Goal: Share content: Share content

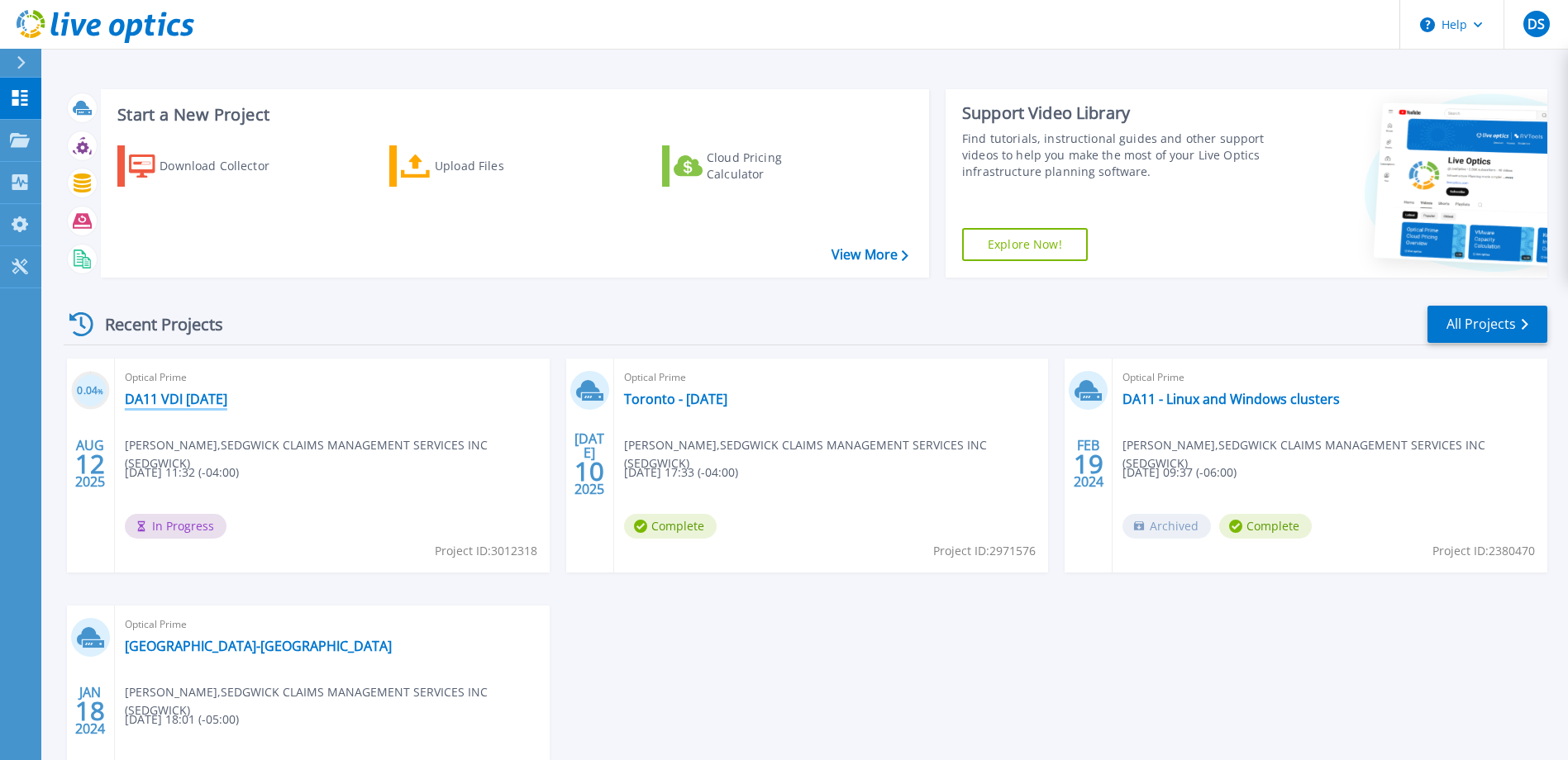
click at [214, 397] on link "DA11 VDI [DATE]" at bounding box center [176, 399] width 102 height 16
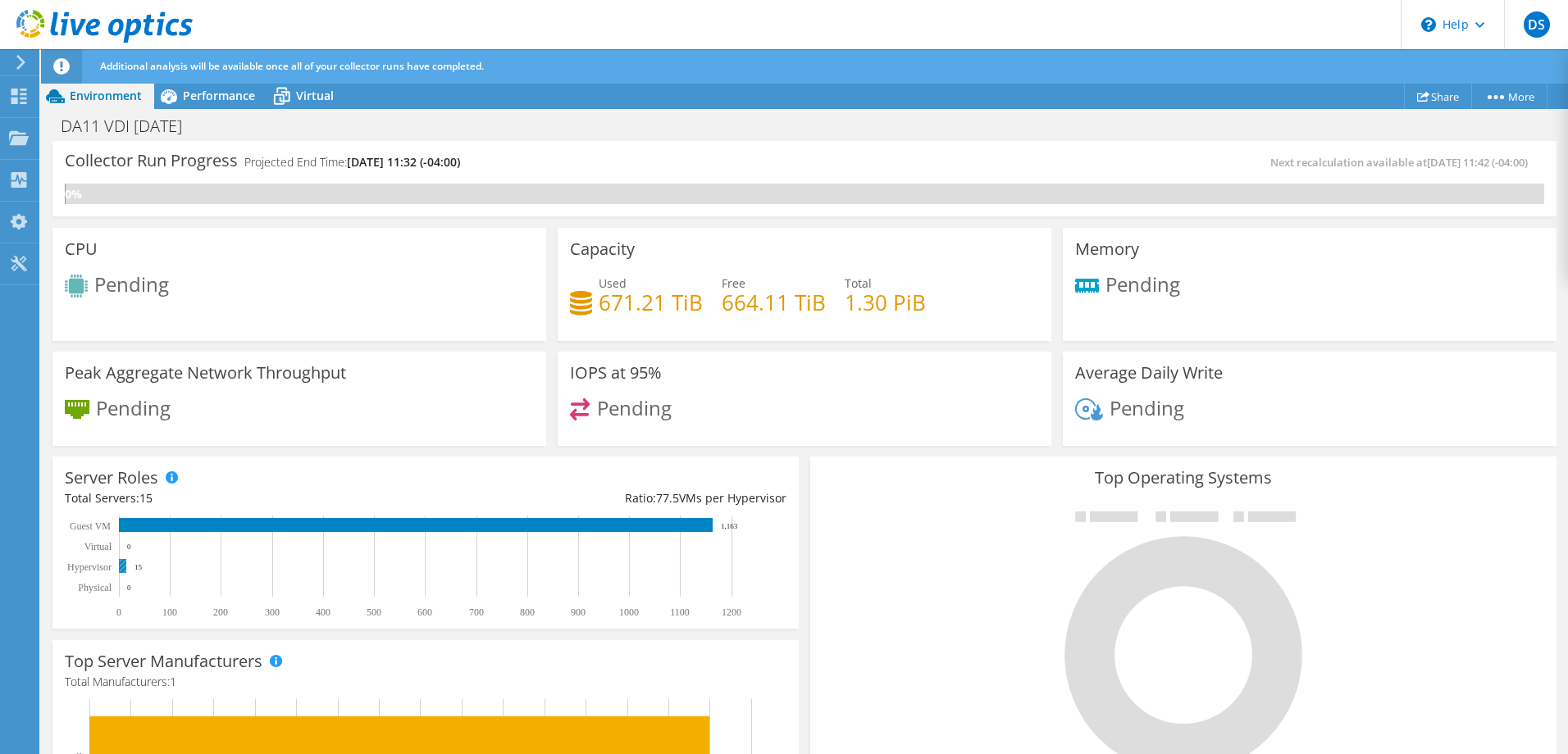
scroll to position [527, 0]
click at [988, 569] on div at bounding box center [1182, 641] width 722 height 276
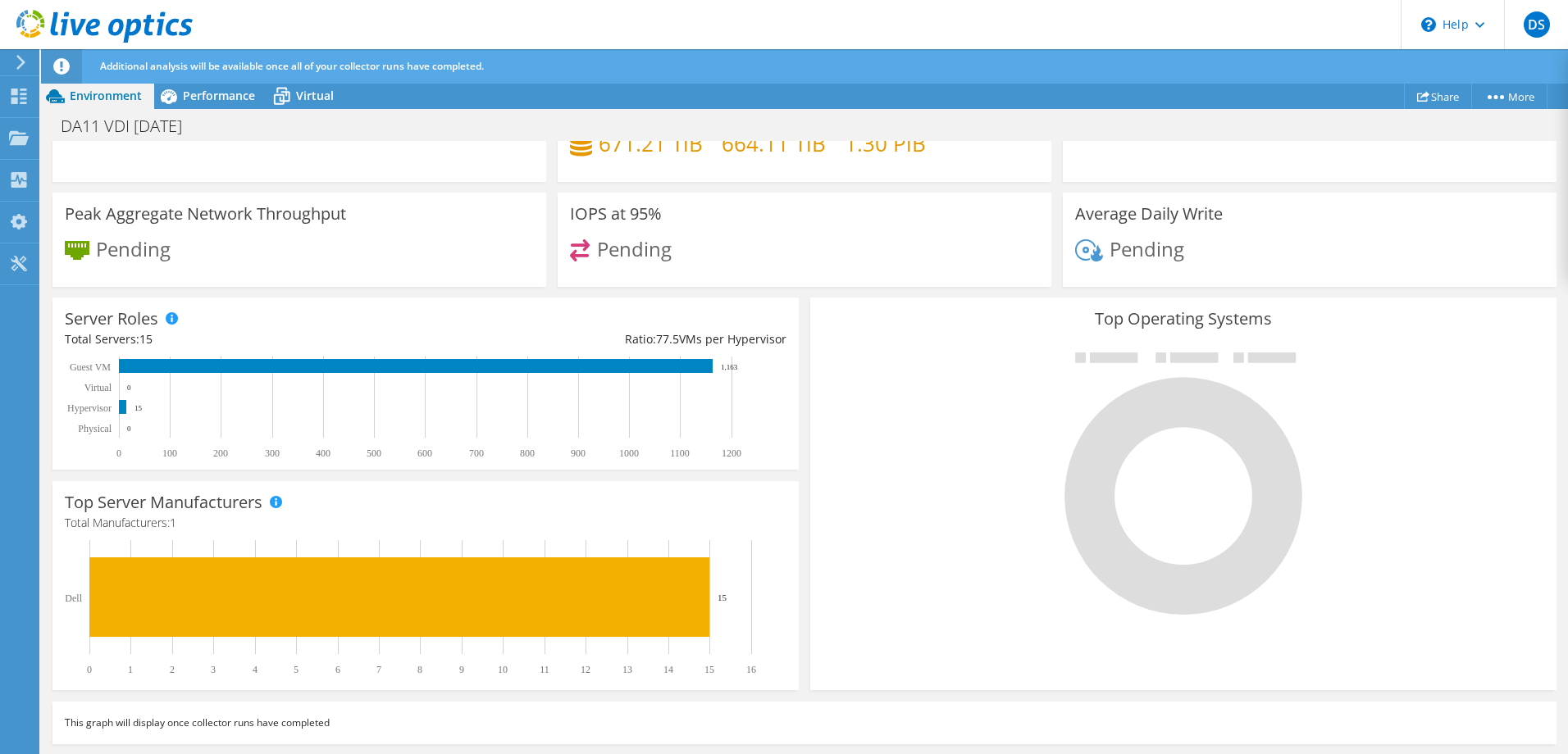
scroll to position [0, 0]
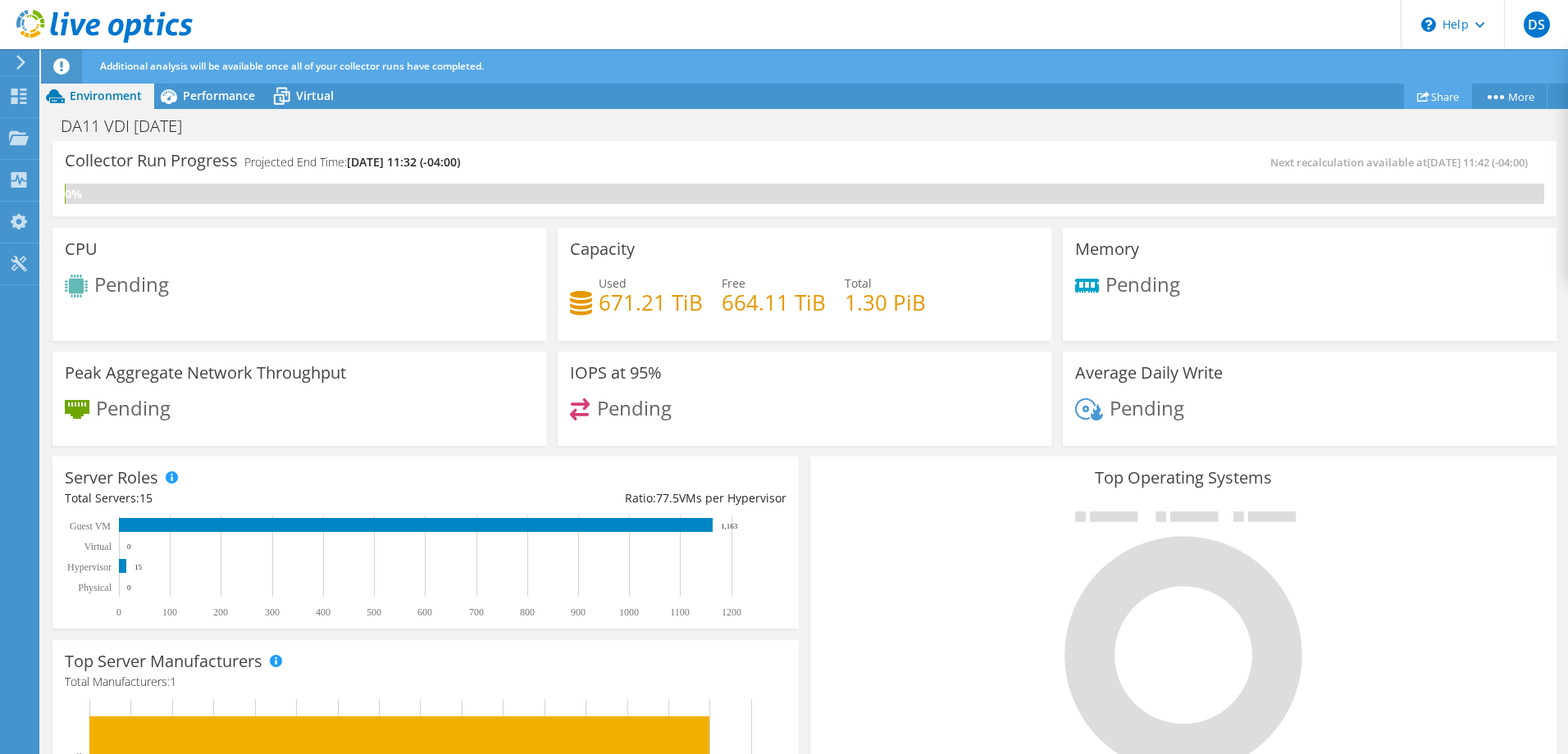
click at [1420, 97] on use at bounding box center [1423, 97] width 13 height 11
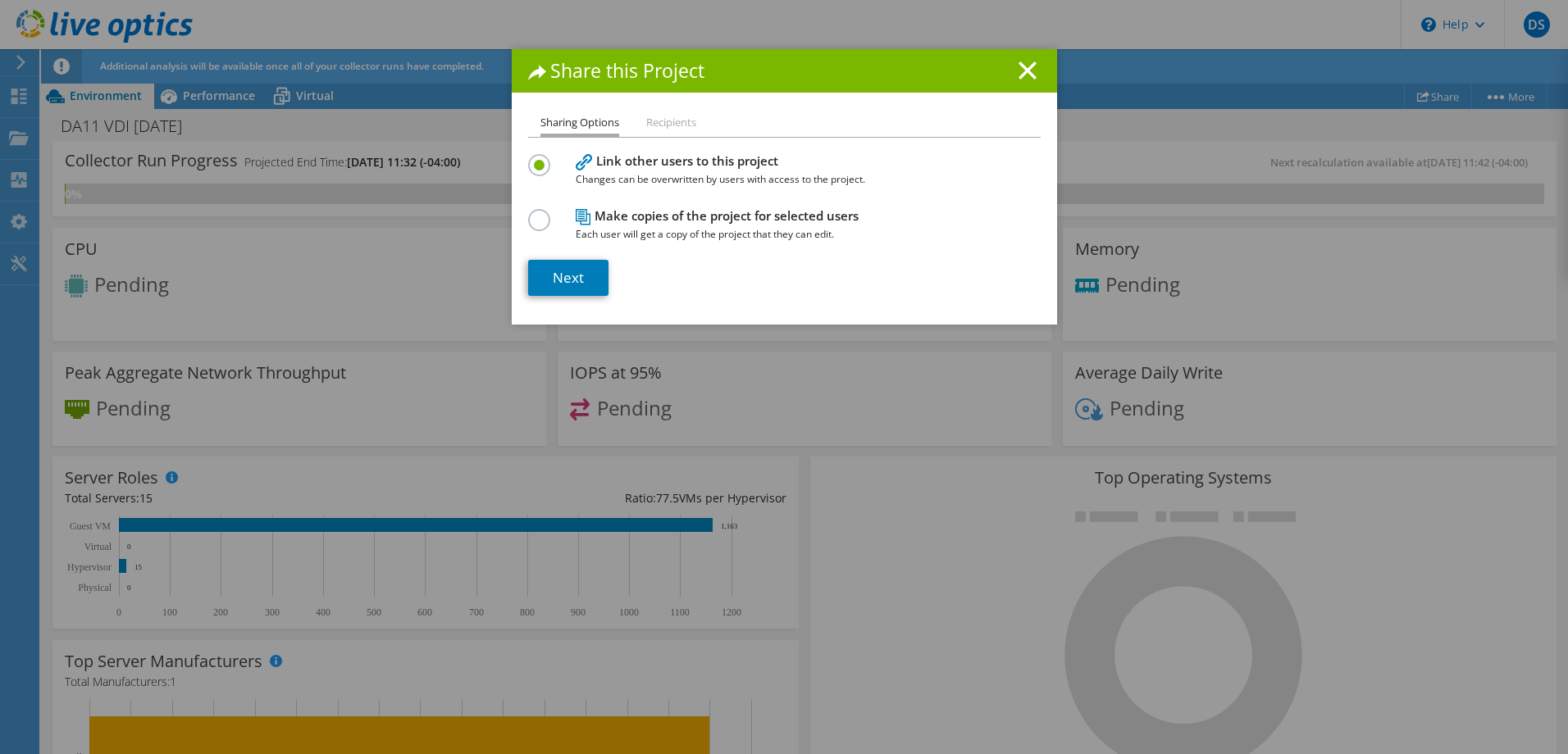
click at [538, 213] on label at bounding box center [542, 211] width 29 height 5
click at [0, 0] on input "radio" at bounding box center [0, 0] width 0 height 0
click at [581, 280] on link "Next" at bounding box center [568, 278] width 81 height 36
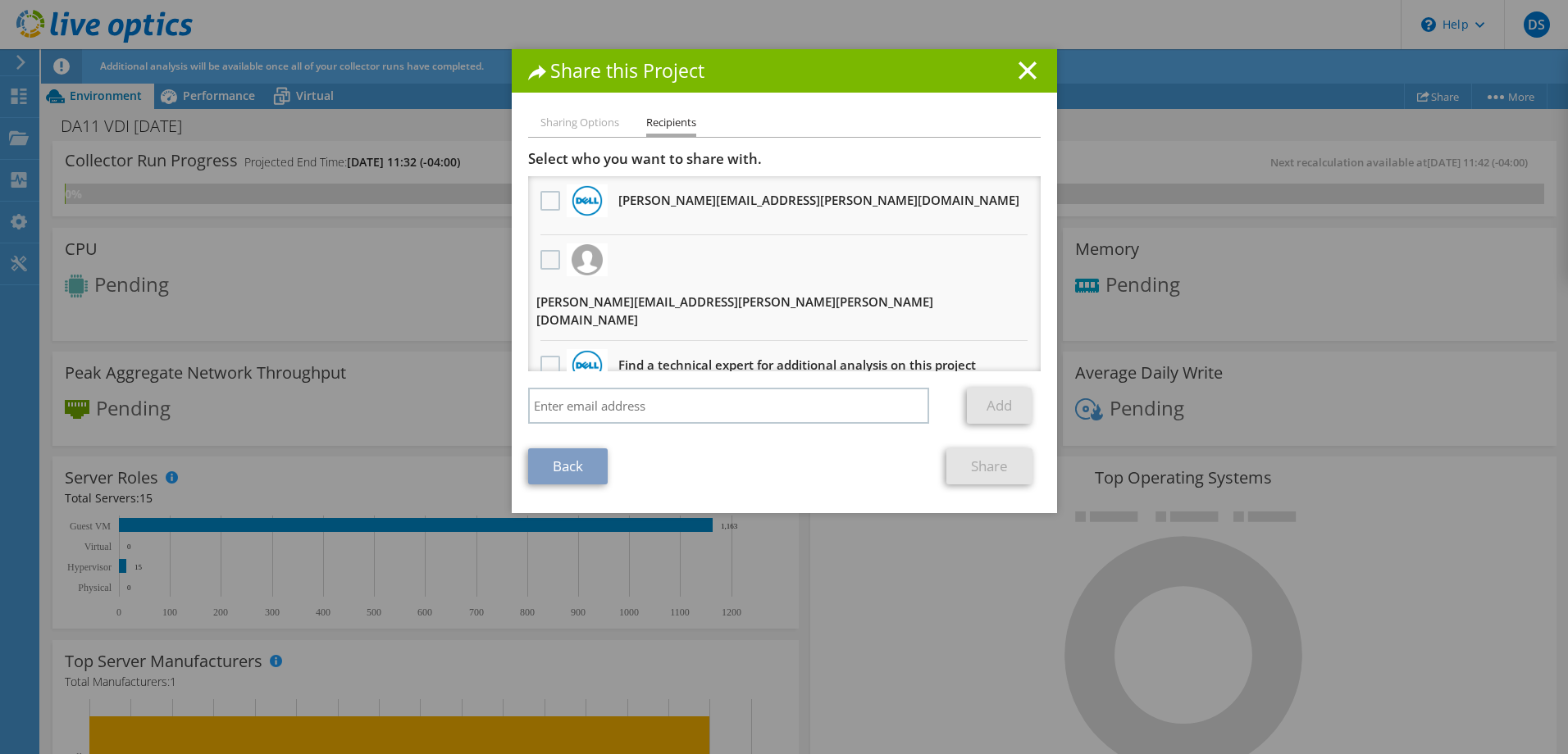
click at [551, 260] on label at bounding box center [552, 260] width 24 height 20
click at [0, 0] on input "checkbox" at bounding box center [0, 0] width 0 height 0
click at [975, 453] on link "Share" at bounding box center [989, 466] width 86 height 36
click at [1025, 68] on line at bounding box center [1028, 71] width 16 height 16
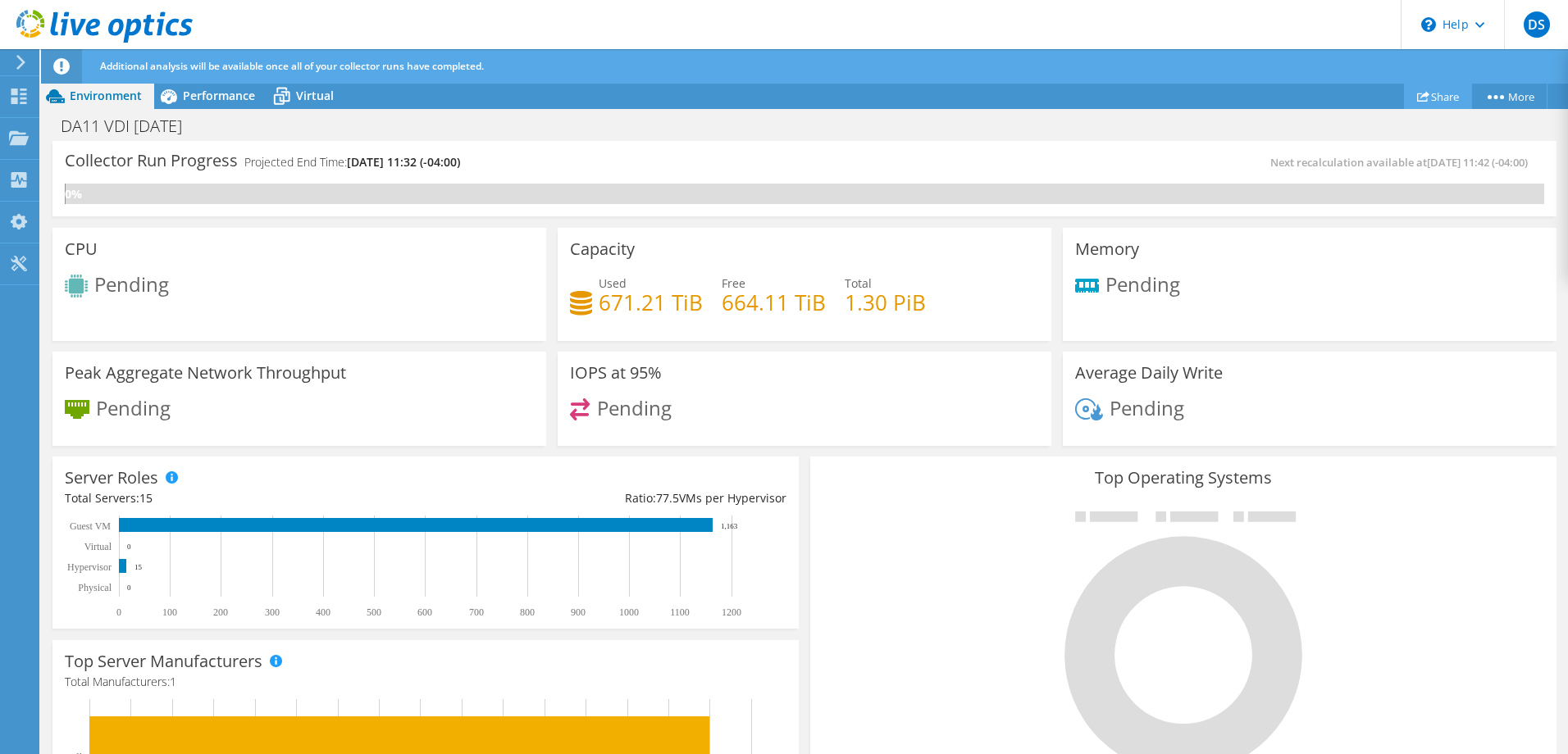
click at [1417, 91] on icon at bounding box center [1423, 97] width 13 height 13
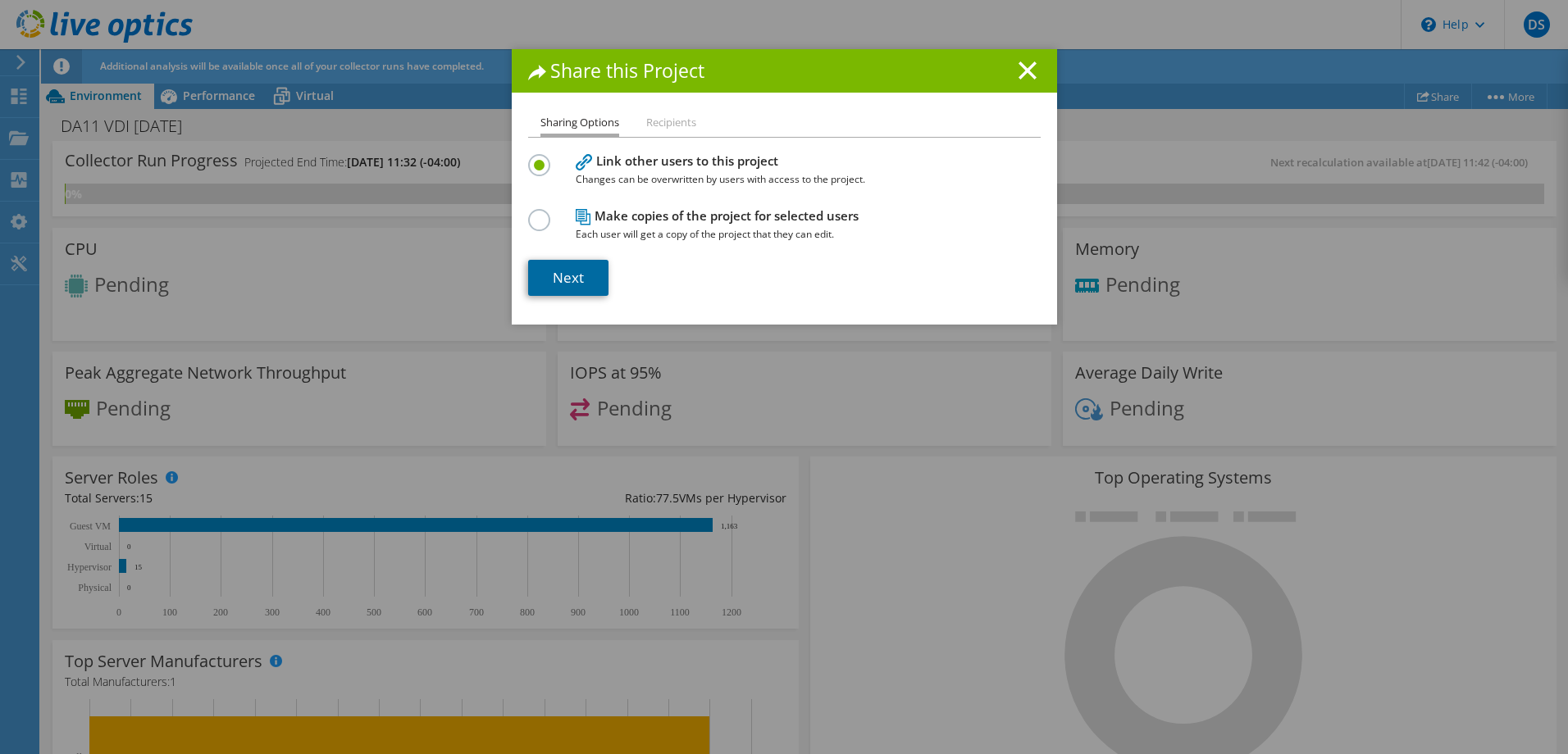
click at [579, 276] on link "Next" at bounding box center [568, 278] width 81 height 36
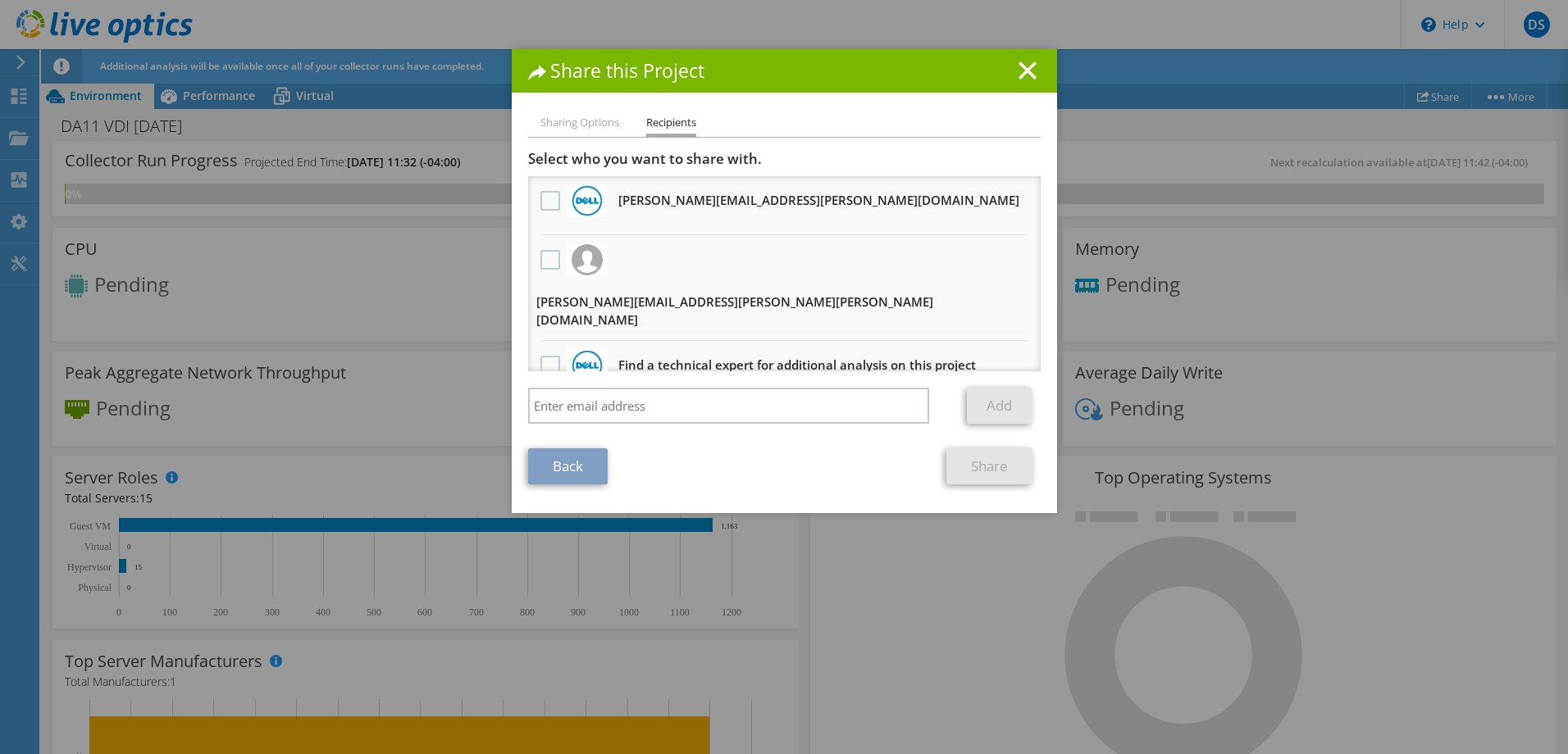
click at [559, 272] on li "brad.gullett@sedgwick.com Will receive an anonymous copy" at bounding box center [784, 288] width 512 height 106
click at [541, 262] on label at bounding box center [552, 260] width 24 height 20
click at [0, 0] on input "checkbox" at bounding box center [0, 0] width 0 height 0
click at [996, 453] on link "Share" at bounding box center [989, 466] width 86 height 36
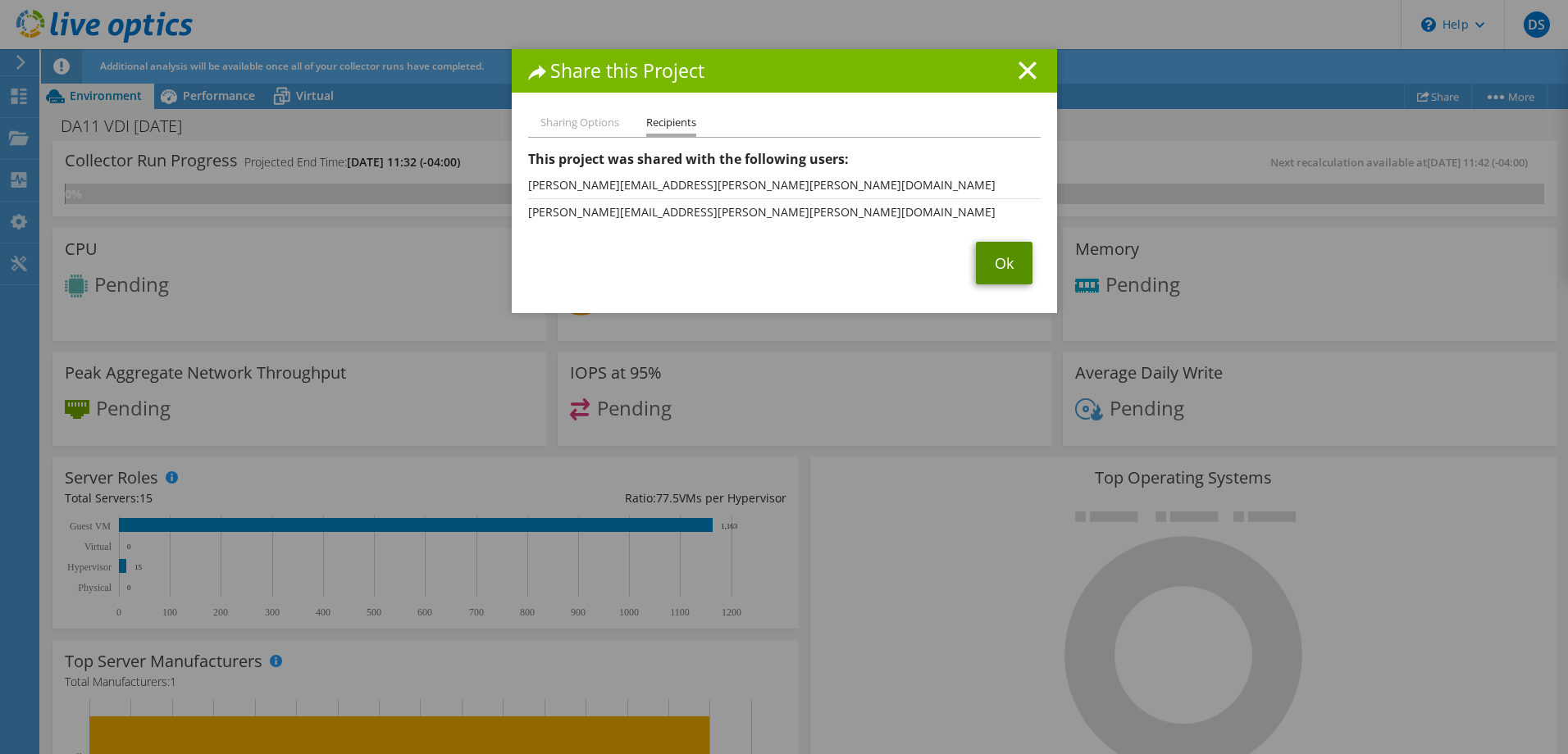
click at [997, 262] on link "Ok" at bounding box center [1004, 262] width 56 height 43
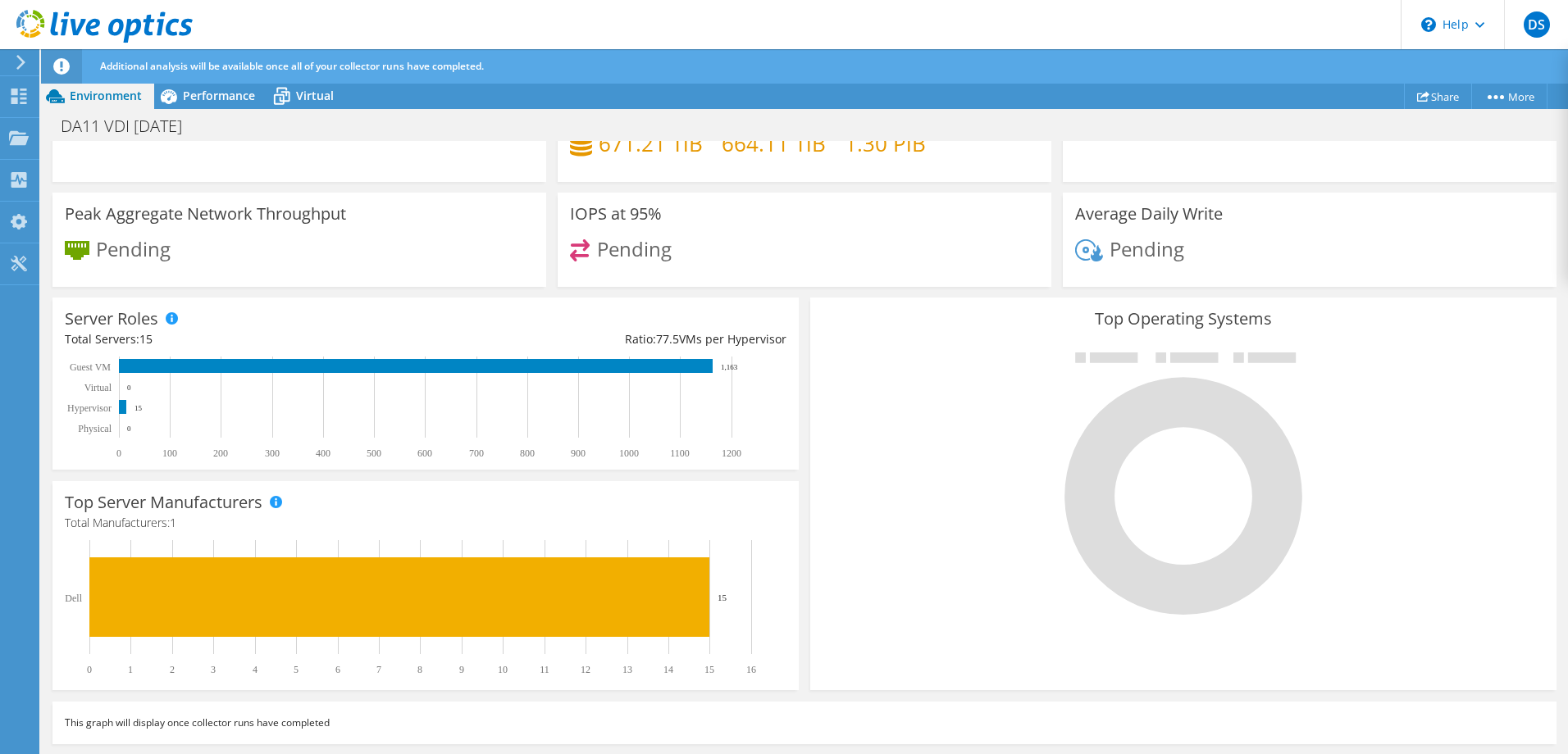
scroll to position [282, 0]
click at [1520, 30] on div "DS" at bounding box center [1535, 24] width 64 height 49
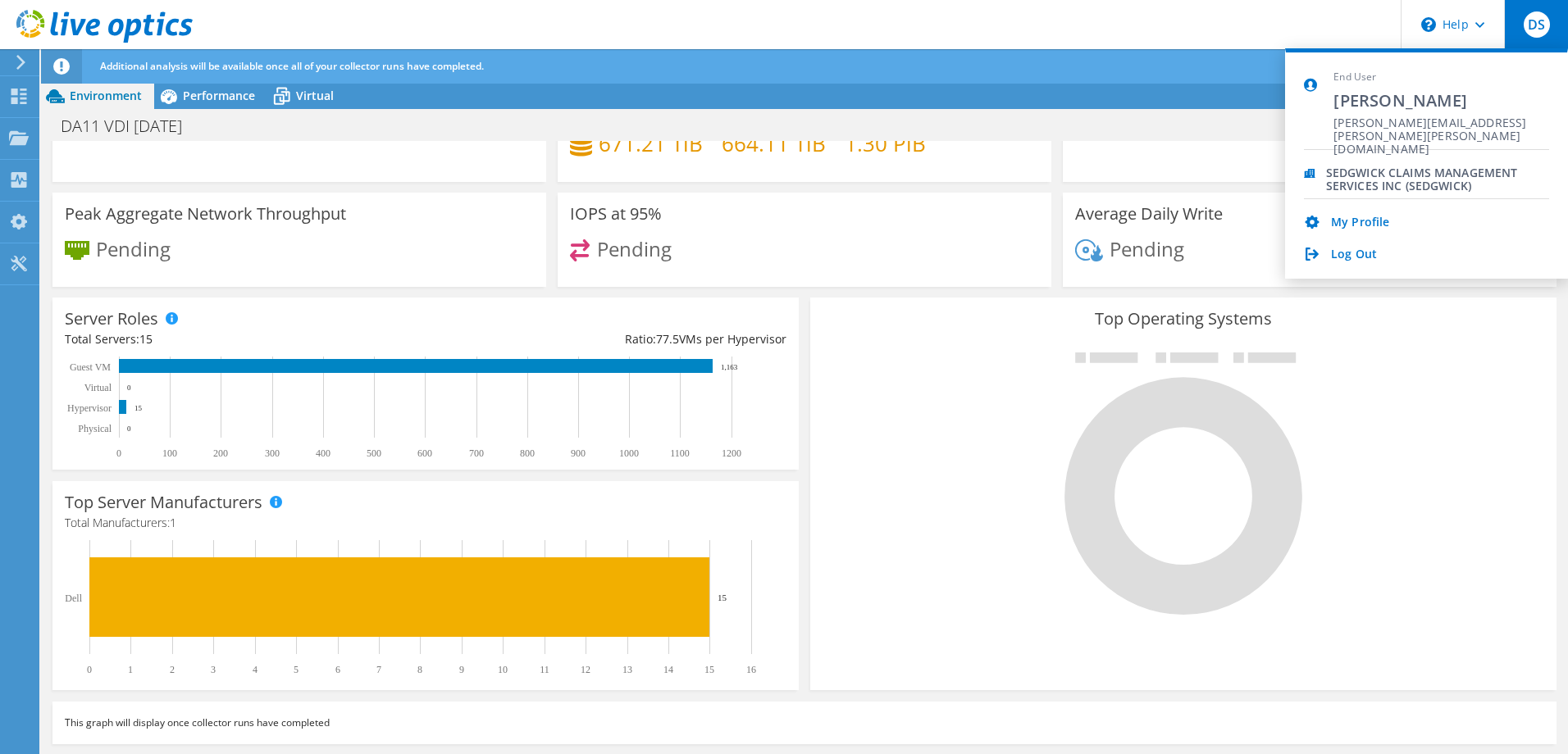
click at [1127, 141] on div "Pending" at bounding box center [1309, 133] width 469 height 35
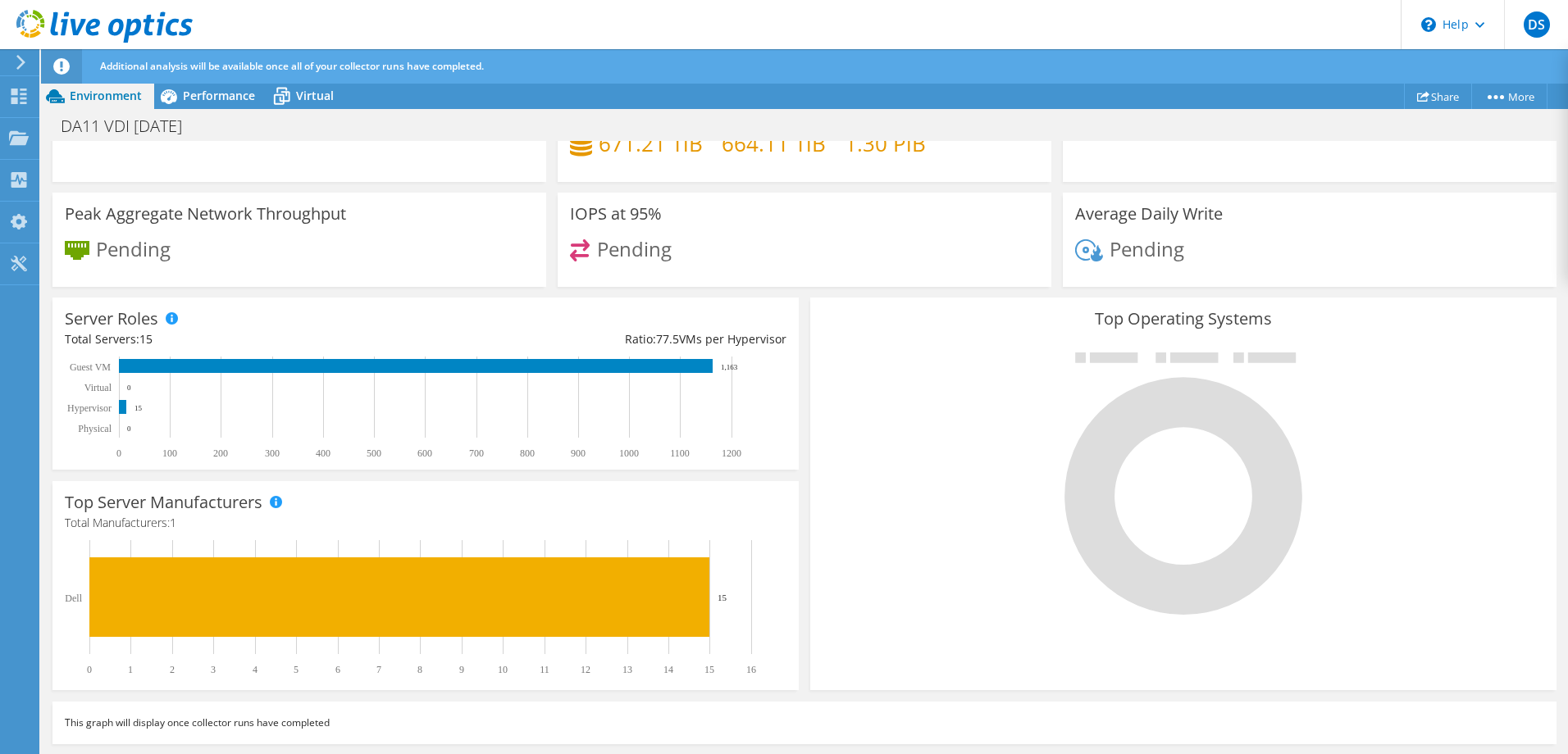
scroll to position [35, 0]
click at [1491, 126] on link "Project Details" at bounding box center [1473, 126] width 156 height 34
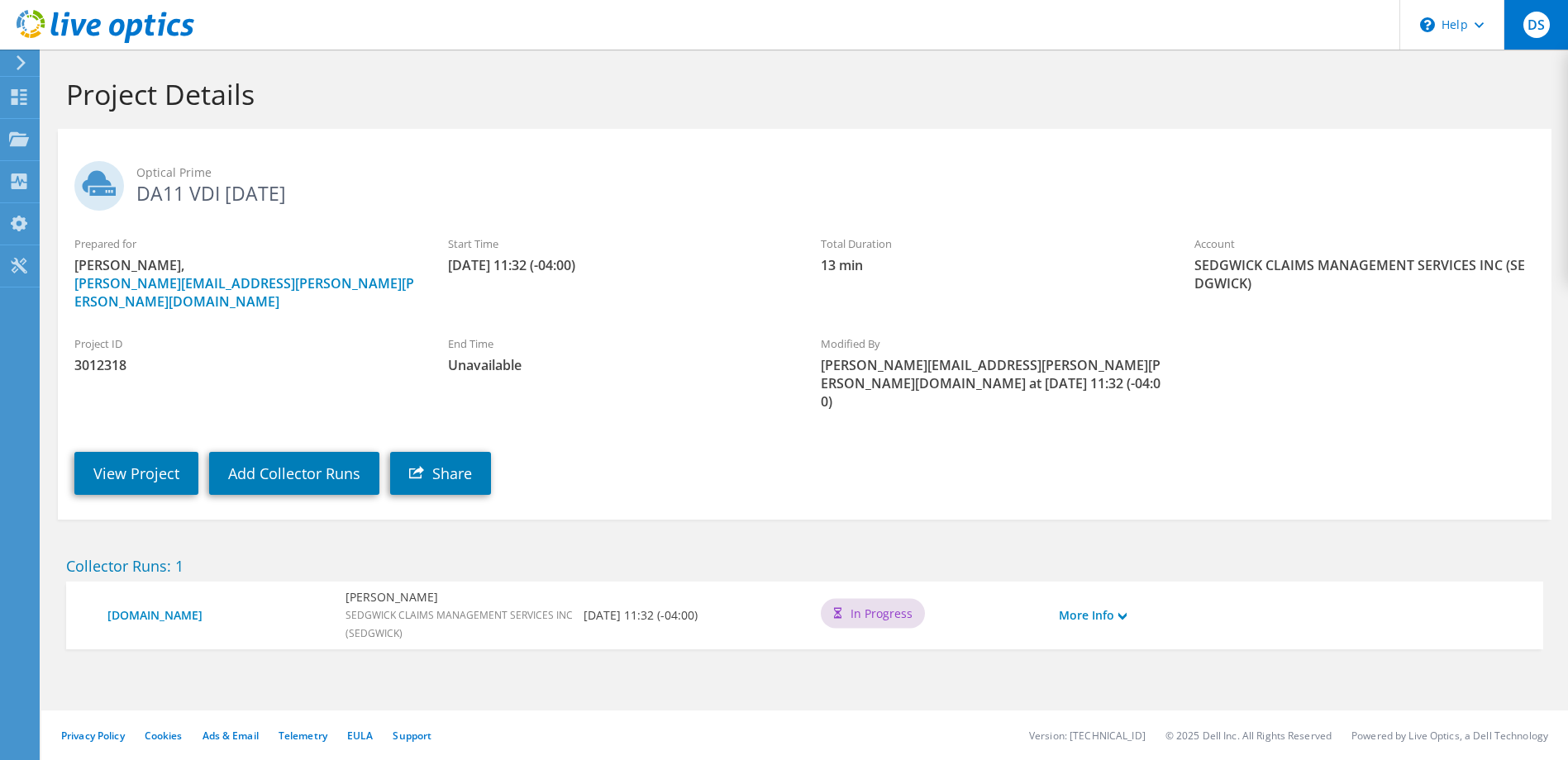
click at [1529, 28] on span "DS" at bounding box center [1536, 25] width 26 height 26
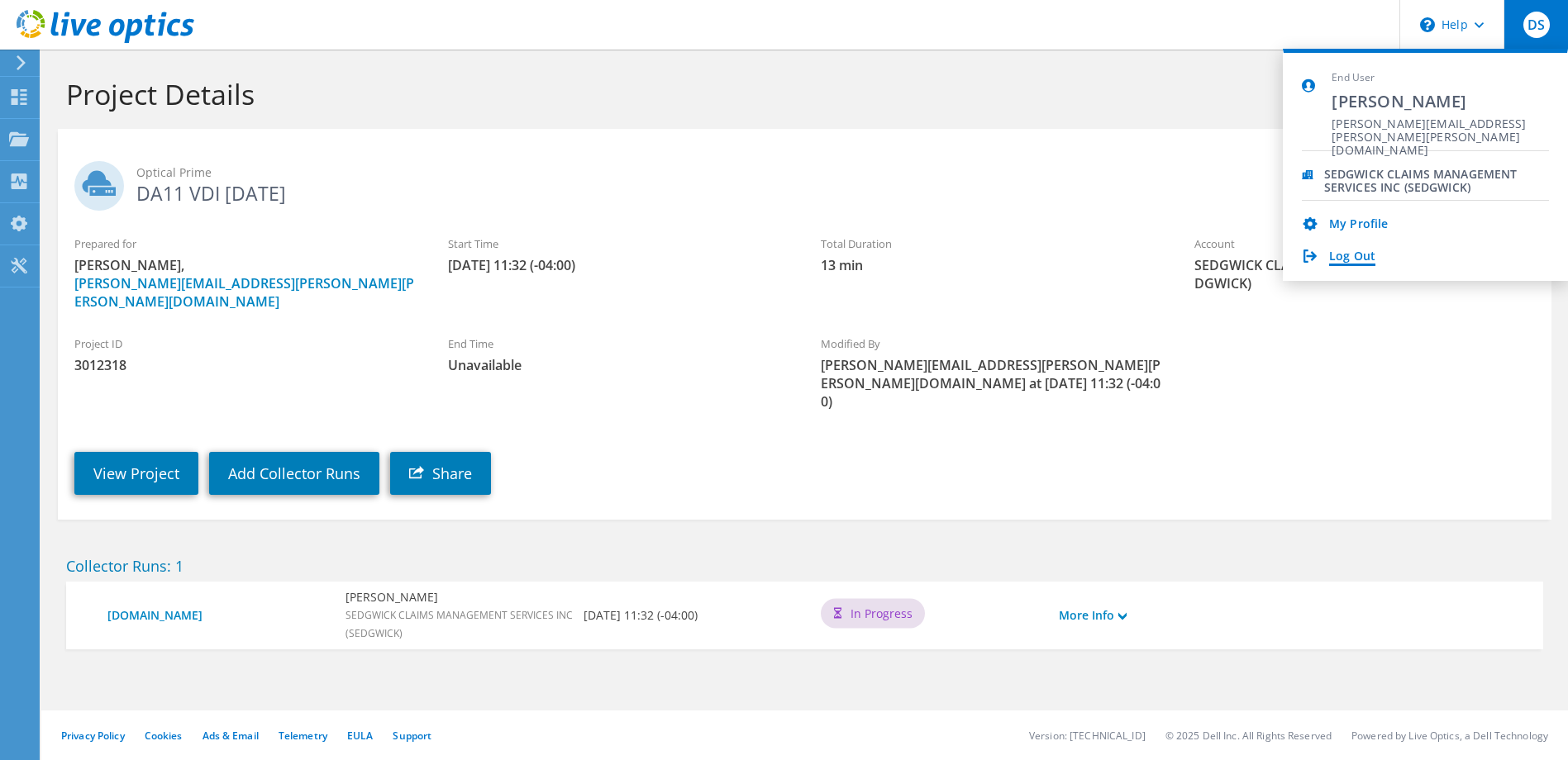
click at [1351, 260] on link "Log Out" at bounding box center [1352, 257] width 47 height 16
